Goal: Task Accomplishment & Management: Use online tool/utility

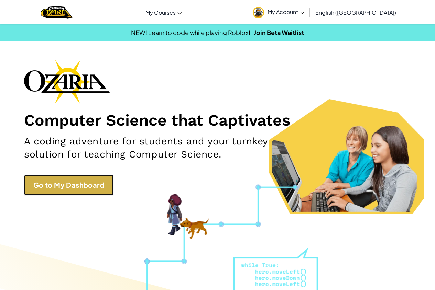
click at [78, 188] on link "Go to My Dashboard" at bounding box center [68, 185] width 89 height 21
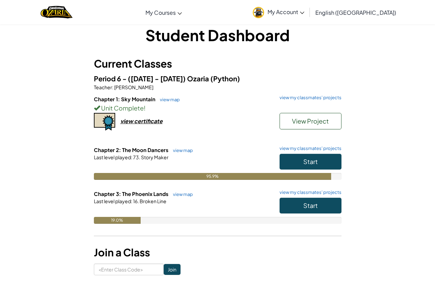
scroll to position [69, 0]
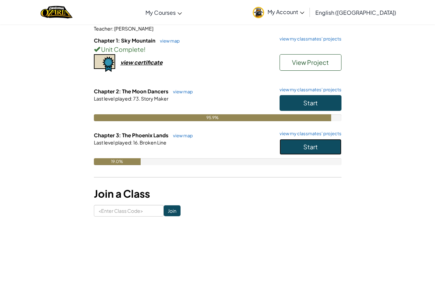
click at [300, 146] on button "Start" at bounding box center [310, 147] width 62 height 16
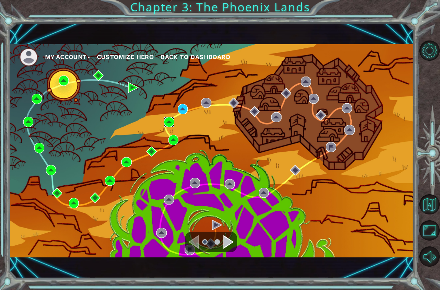
click at [170, 121] on img at bounding box center [169, 122] width 10 height 10
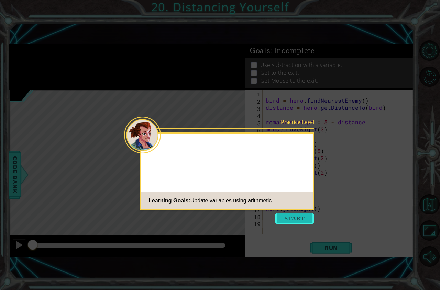
click at [302, 223] on button "Start" at bounding box center [294, 218] width 39 height 11
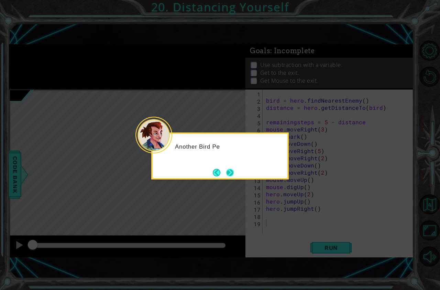
click at [234, 170] on button "Next" at bounding box center [230, 173] width 8 height 8
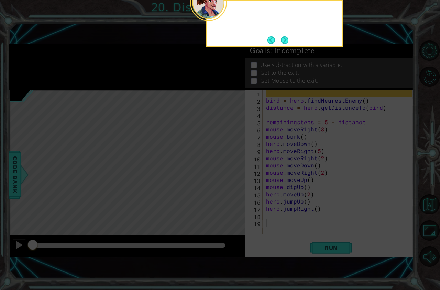
click at [235, 170] on icon at bounding box center [220, 145] width 440 height 290
drag, startPoint x: 277, startPoint y: 37, endPoint x: 285, endPoint y: 40, distance: 8.8
click at [285, 40] on footer at bounding box center [277, 40] width 21 height 10
click at [285, 40] on button "Next" at bounding box center [284, 39] width 9 height 9
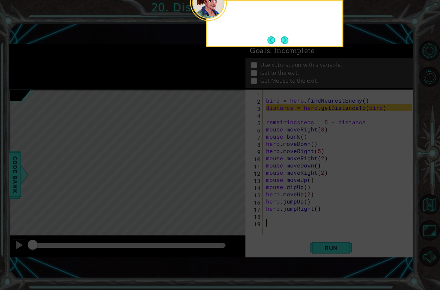
click at [285, 40] on button "Next" at bounding box center [285, 40] width 8 height 8
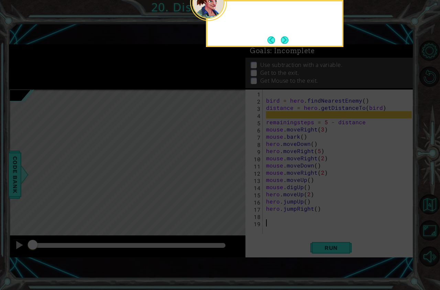
click at [285, 40] on button "Next" at bounding box center [285, 40] width 8 height 8
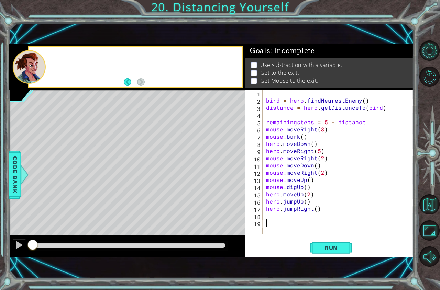
click at [285, 40] on div "1 ההההההההההההההההההההההההההההההההההההההההההההההההההההההההההההההההההההההההההההה…" at bounding box center [211, 151] width 405 height 256
type textarea "hero.jumpUp()"
click at [351, 201] on div "bird = hero . findNearestEnemy ( ) distance = hero . getDistanceTo ( bird ) rem…" at bounding box center [340, 169] width 151 height 159
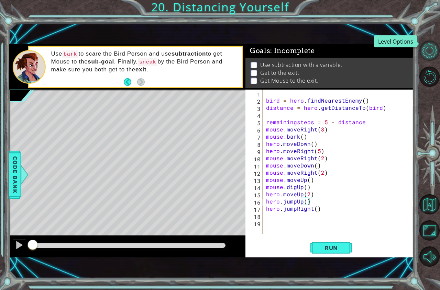
click at [429, 41] on button "Level Options" at bounding box center [429, 51] width 20 height 20
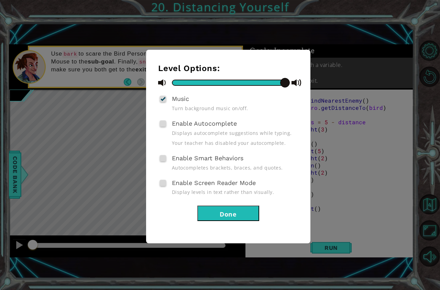
drag, startPoint x: 249, startPoint y: 216, endPoint x: 253, endPoint y: 219, distance: 5.1
click at [253, 219] on button "Done" at bounding box center [228, 213] width 62 height 15
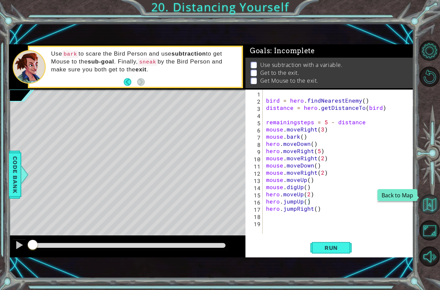
click at [431, 204] on button "Back to Map" at bounding box center [429, 205] width 20 height 20
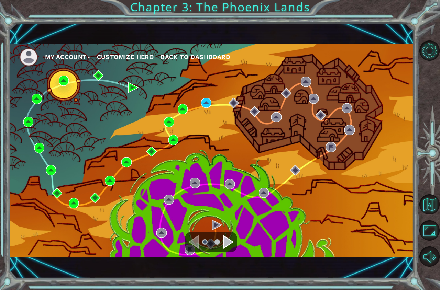
drag, startPoint x: 195, startPoint y: 250, endPoint x: 218, endPoint y: 230, distance: 30.3
click at [195, 250] on div at bounding box center [211, 242] width 52 height 21
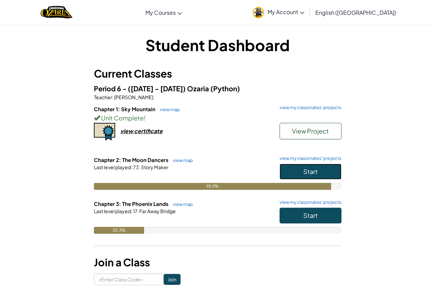
click at [317, 177] on button "Start" at bounding box center [310, 172] width 62 height 16
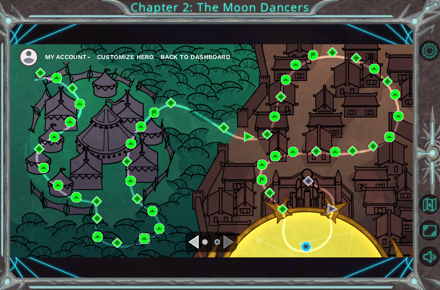
click at [140, 235] on img at bounding box center [144, 239] width 10 height 10
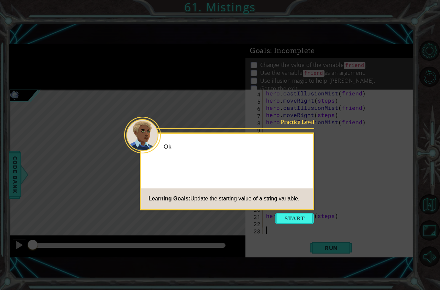
scroll to position [22, 0]
click at [290, 212] on icon at bounding box center [220, 145] width 440 height 290
click at [298, 215] on button "Start" at bounding box center [294, 218] width 39 height 11
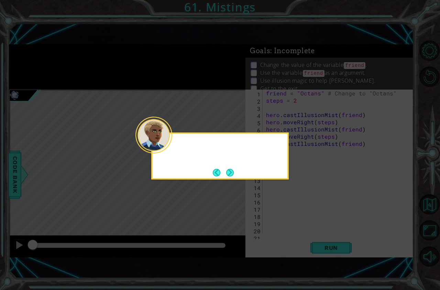
click at [298, 215] on icon at bounding box center [220, 145] width 440 height 290
click at [233, 169] on button "Next" at bounding box center [230, 173] width 8 height 8
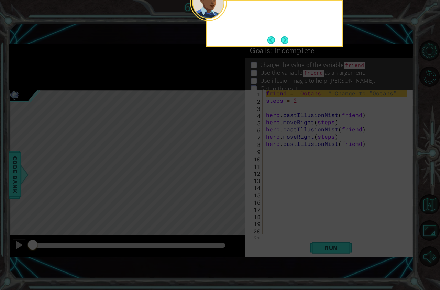
click at [233, 167] on icon at bounding box center [220, 145] width 440 height 290
click at [292, 41] on div "Change the name" at bounding box center [274, 23] width 137 height 47
click at [288, 40] on button "Next" at bounding box center [285, 40] width 8 height 8
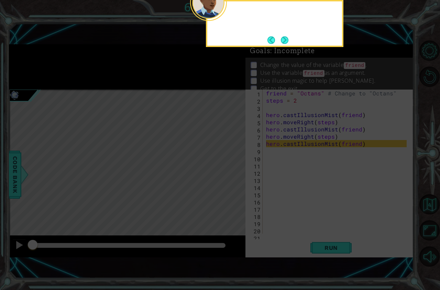
click at [285, 37] on button "Next" at bounding box center [285, 40] width 8 height 8
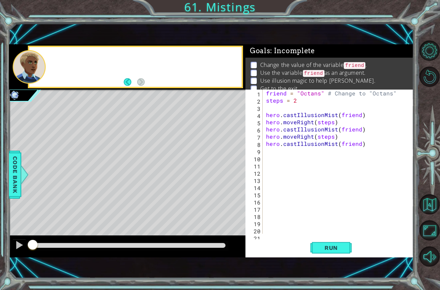
click at [285, 37] on div "1 ההההההההההההההההההההההההההההההההההההההההההההההההההההההההההההההההההההההההההההה…" at bounding box center [211, 151] width 405 height 256
click at [324, 240] on button "Run" at bounding box center [330, 248] width 41 height 17
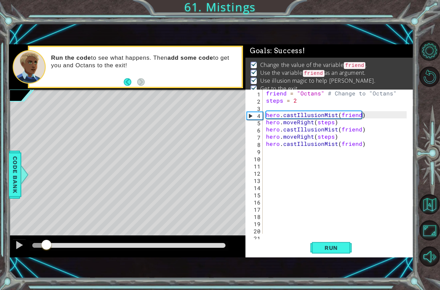
drag, startPoint x: 46, startPoint y: 242, endPoint x: 440, endPoint y: 288, distance: 395.8
click at [434, 274] on div "1 ההההההההההההההההההההההההההההההההההההההההההההההההההההההההההההההההההההההההההההה…" at bounding box center [220, 145] width 440 height 290
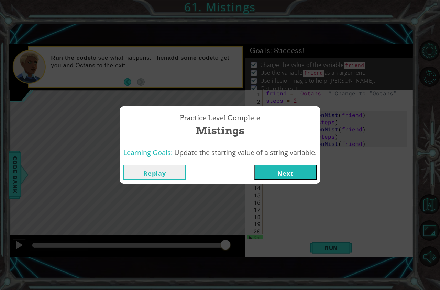
click at [285, 186] on div "Practice Level Complete Mistings Learning Goals: Update the starting value of a…" at bounding box center [220, 145] width 440 height 290
click at [283, 177] on button "Next" at bounding box center [285, 172] width 63 height 15
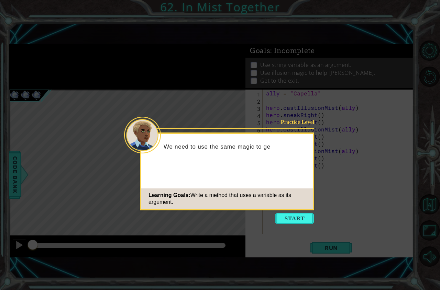
drag, startPoint x: 268, startPoint y: 213, endPoint x: 274, endPoint y: 213, distance: 5.5
click at [269, 213] on icon at bounding box center [220, 145] width 440 height 290
click at [284, 215] on button "Start" at bounding box center [294, 218] width 39 height 11
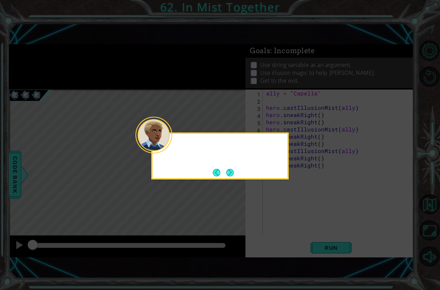
click at [284, 215] on icon at bounding box center [220, 145] width 440 height 290
click at [233, 175] on button "Next" at bounding box center [230, 173] width 8 height 8
click at [233, 172] on button "Next" at bounding box center [230, 173] width 8 height 8
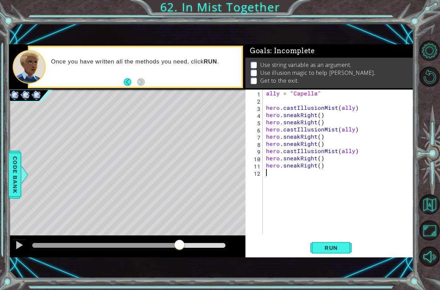
drag, startPoint x: 30, startPoint y: 249, endPoint x: 0, endPoint y: 6, distance: 244.5
click at [0, 42] on div "1 ההההההההההההההההההההההההההההההההההההההההההההההההההההההההההההההההההההההההההההה…" at bounding box center [220, 145] width 440 height 290
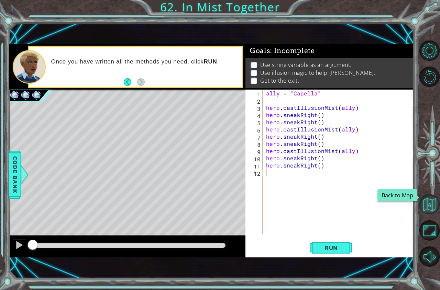
click at [433, 205] on button "Back to Map" at bounding box center [429, 205] width 20 height 20
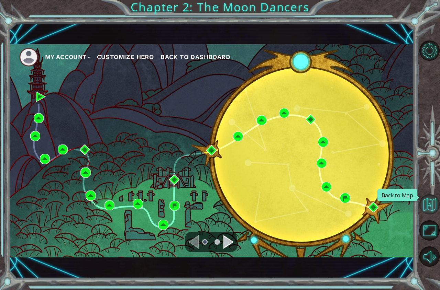
click at [425, 200] on button "Back to Map" at bounding box center [429, 205] width 20 height 20
click at [422, 199] on button "Back to Map" at bounding box center [429, 205] width 20 height 20
click at [426, 201] on button "Back to Map" at bounding box center [429, 205] width 20 height 20
click at [433, 197] on button "Back to Map" at bounding box center [429, 205] width 20 height 20
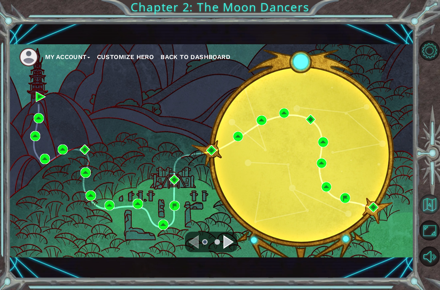
click at [433, 197] on button "Back to Map" at bounding box center [429, 205] width 20 height 20
click at [431, 196] on button "Back to Map" at bounding box center [429, 205] width 20 height 20
click at [431, 208] on button "Back to Map" at bounding box center [429, 205] width 20 height 20
drag, startPoint x: 19, startPoint y: 60, endPoint x: 49, endPoint y: 64, distance: 30.5
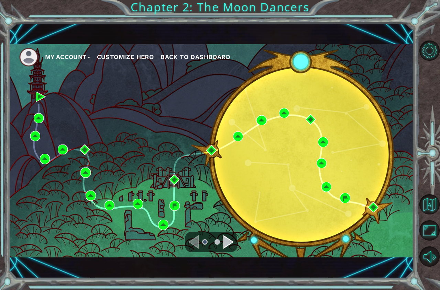
click at [18, 60] on nav "My Account Customize Hero Back to Dashboard" at bounding box center [211, 55] width 405 height 22
click at [214, 57] on span "Back to Dashboard" at bounding box center [196, 56] width 70 height 7
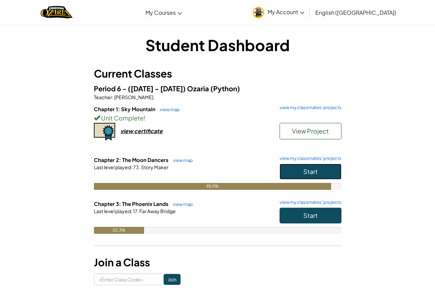
click at [313, 172] on span "Start" at bounding box center [310, 172] width 14 height 8
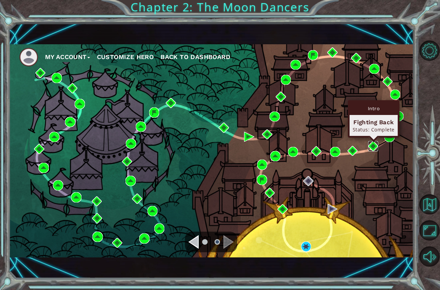
click at [374, 150] on img at bounding box center [373, 146] width 10 height 10
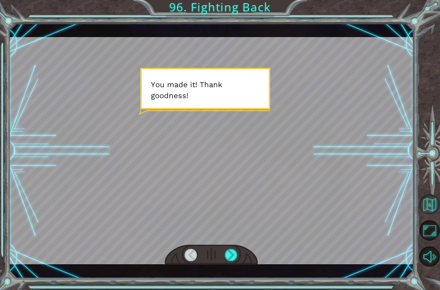
click at [426, 203] on button "Back to Map" at bounding box center [429, 205] width 20 height 20
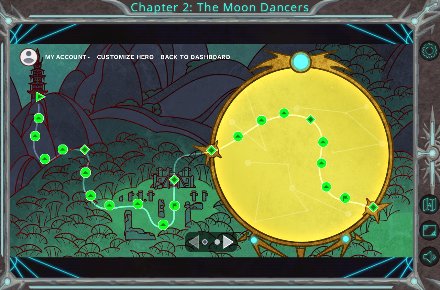
click at [224, 238] on div "Navigate to the next page" at bounding box center [228, 242] width 10 height 14
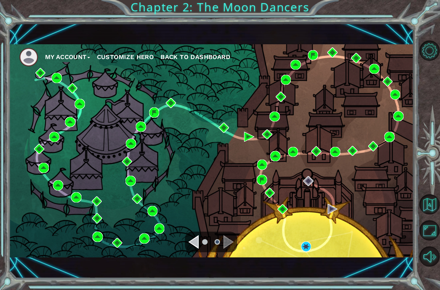
click at [331, 164] on div "My Account Customize Hero Back to Dashboard" at bounding box center [211, 150] width 405 height 213
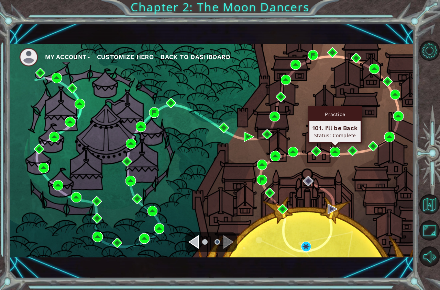
click at [333, 153] on img at bounding box center [335, 152] width 10 height 10
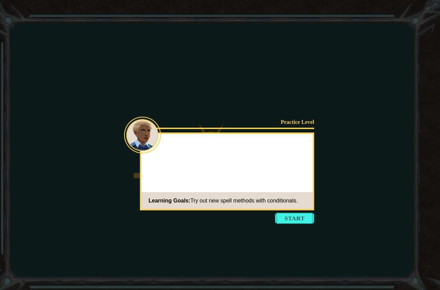
click at [304, 226] on icon at bounding box center [220, 145] width 440 height 290
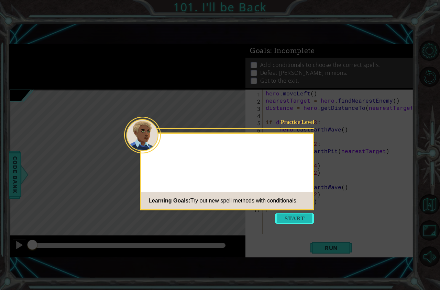
click at [303, 210] on div "Practice Level Learning Goals: Try out new spell methods with conditionals." at bounding box center [227, 172] width 174 height 78
click at [303, 214] on button "Start" at bounding box center [294, 218] width 39 height 11
click at [303, 214] on div "hero . moveLeft ( ) nearestTarget = hero . findNearestEnemy ( ) distance = hero…" at bounding box center [339, 169] width 151 height 159
